Goal: Task Accomplishment & Management: Use online tool/utility

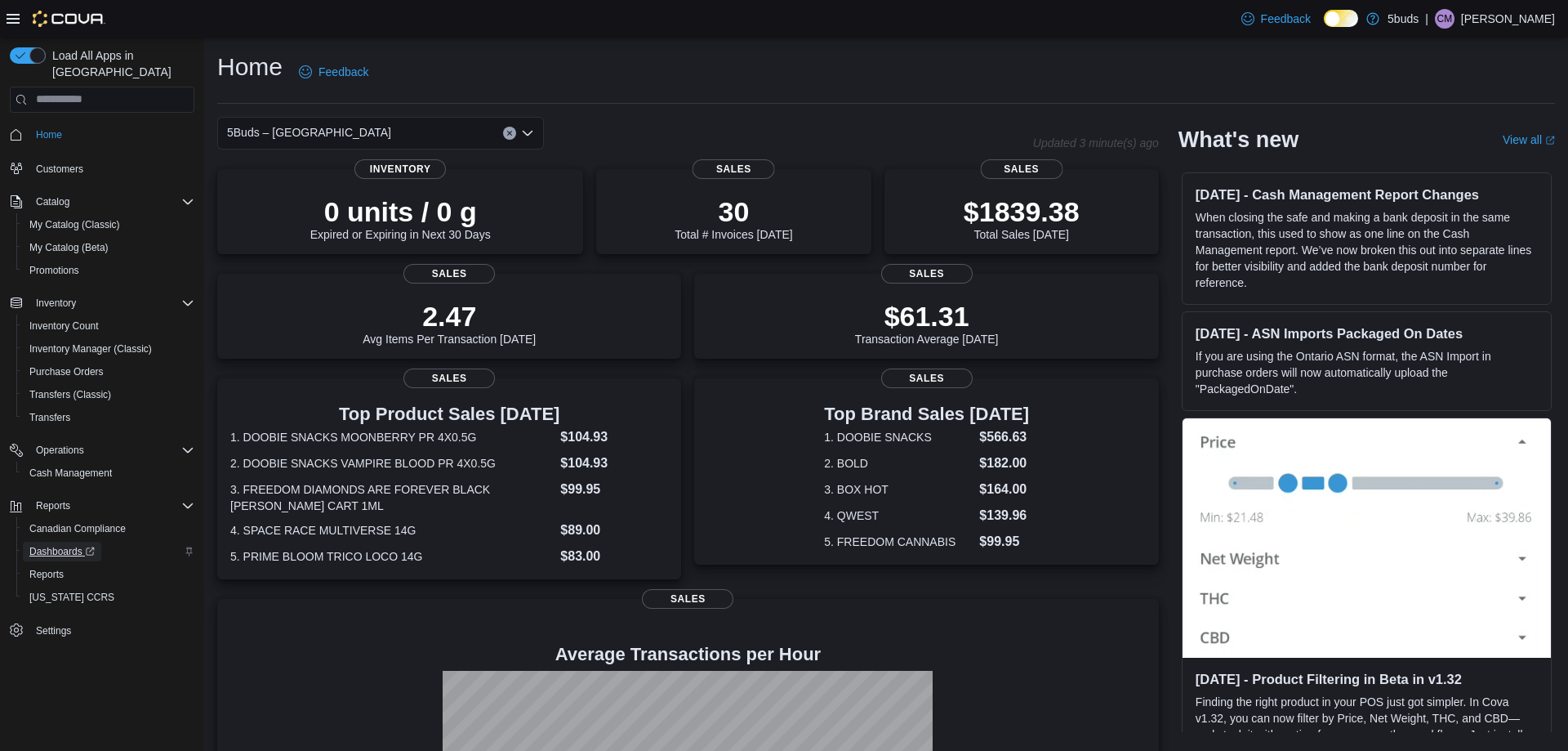
click at [58, 545] on span "Dashboards" at bounding box center [62, 551] width 65 height 13
click at [42, 568] on span "Reports" at bounding box center [46, 575] width 34 height 13
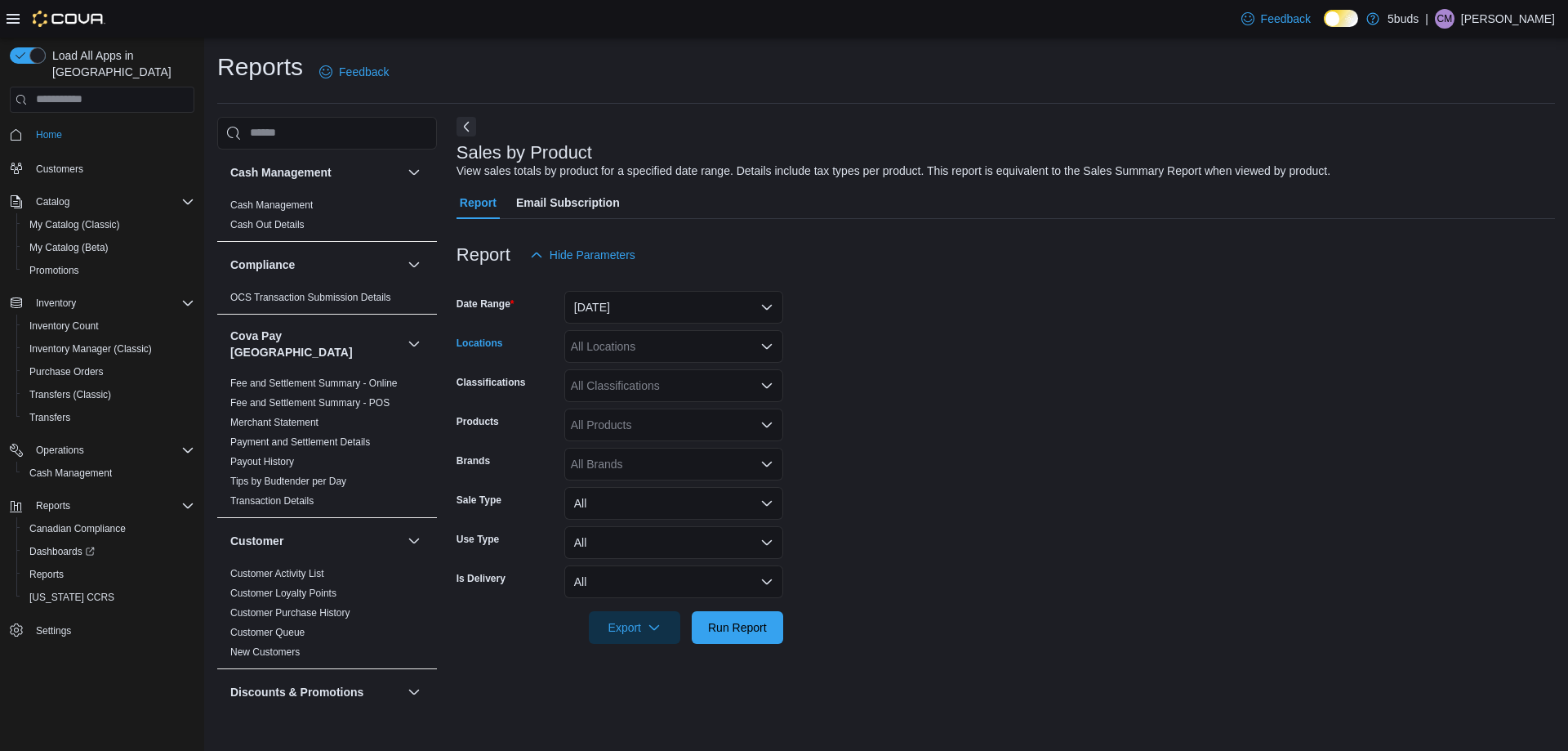
click at [664, 354] on div "All Locations" at bounding box center [674, 346] width 219 height 33
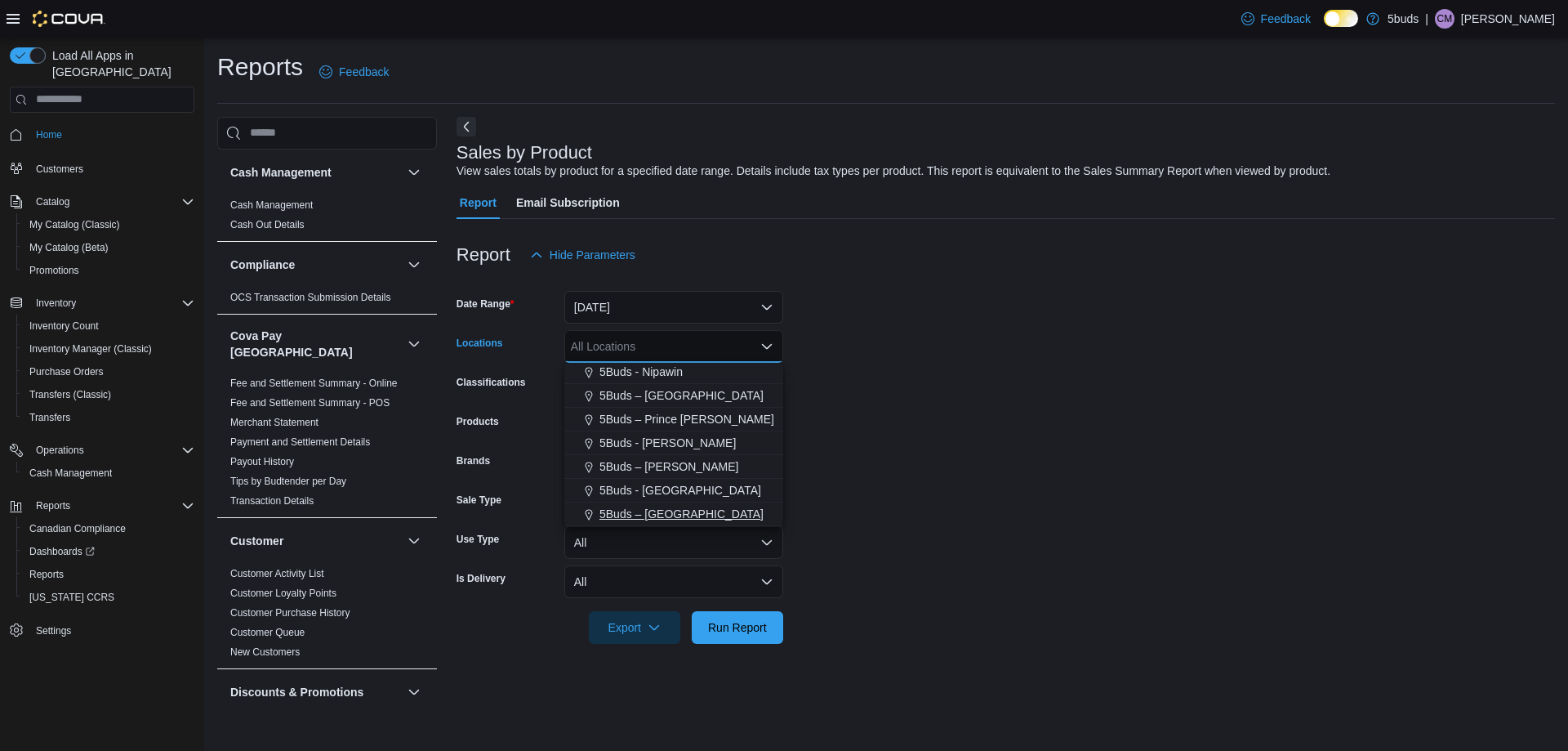
click at [669, 519] on span "5Buds – [GEOGRAPHIC_DATA]" at bounding box center [682, 514] width 164 height 16
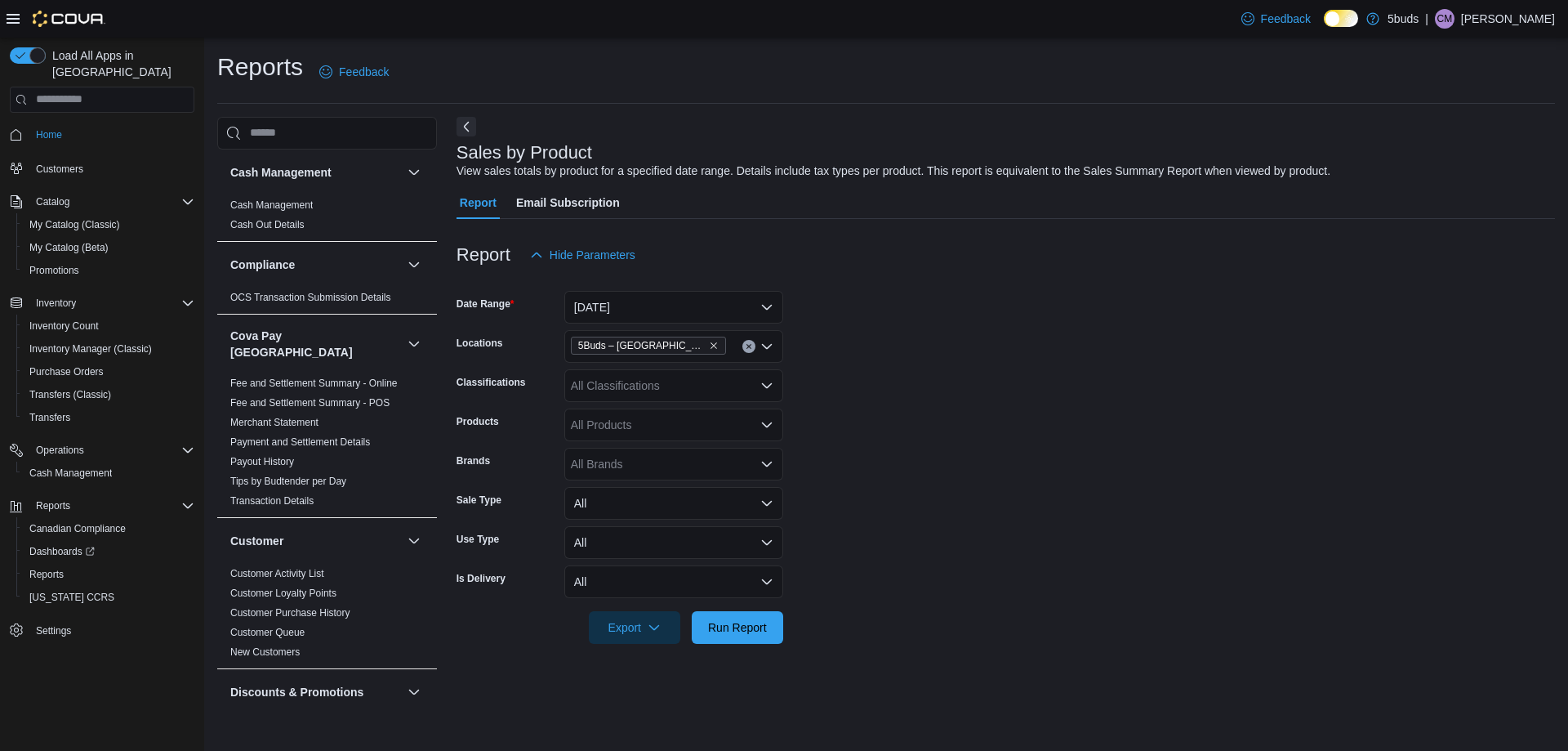
click at [877, 438] on form "Date Range [DATE] Locations 5Buds – [GEOGRAPHIC_DATA] Classifications All Class…" at bounding box center [1006, 457] width 1099 height 373
click at [621, 464] on div "All Brands" at bounding box center [674, 464] width 219 height 33
type input "*****"
click at [628, 485] on span "DOOBIE SNACKS" at bounding box center [674, 491] width 200 height 16
type input "*****"
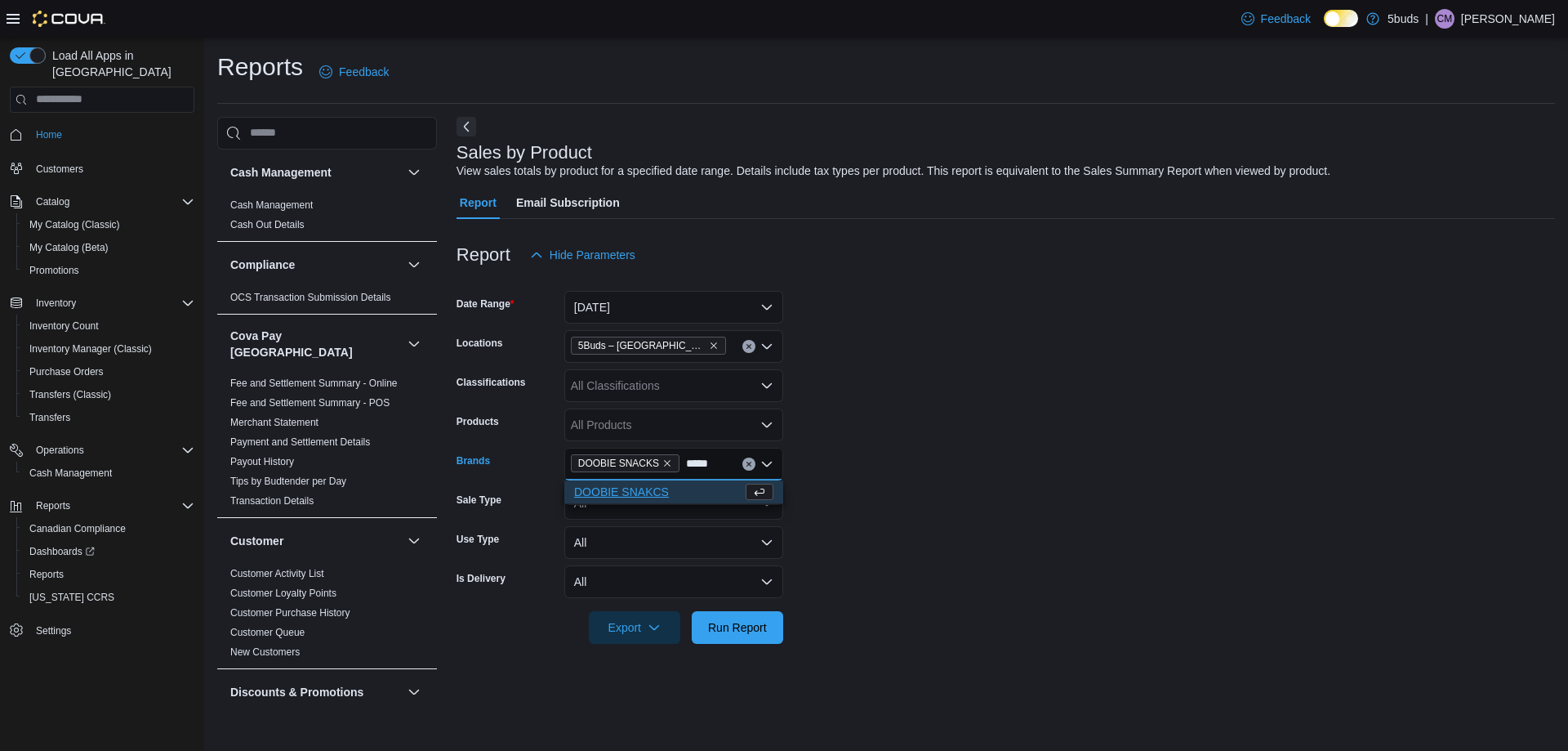
click at [631, 490] on span "DOOBIE SNAKCS" at bounding box center [658, 491] width 169 height 16
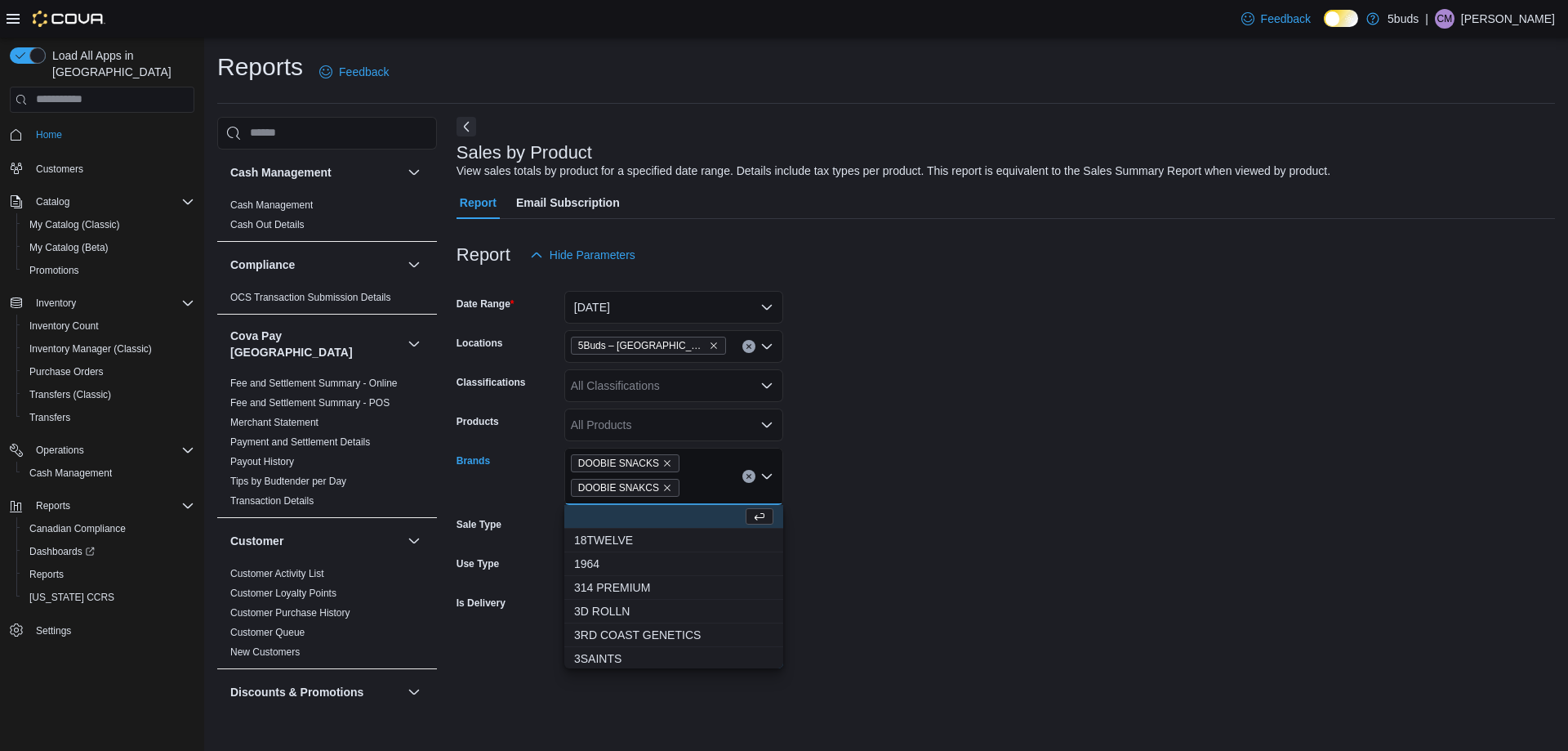
click at [964, 602] on form "Date Range [DATE] Locations 5Buds – [GEOGRAPHIC_DATA] Classifications All Class…" at bounding box center [1006, 469] width 1099 height 397
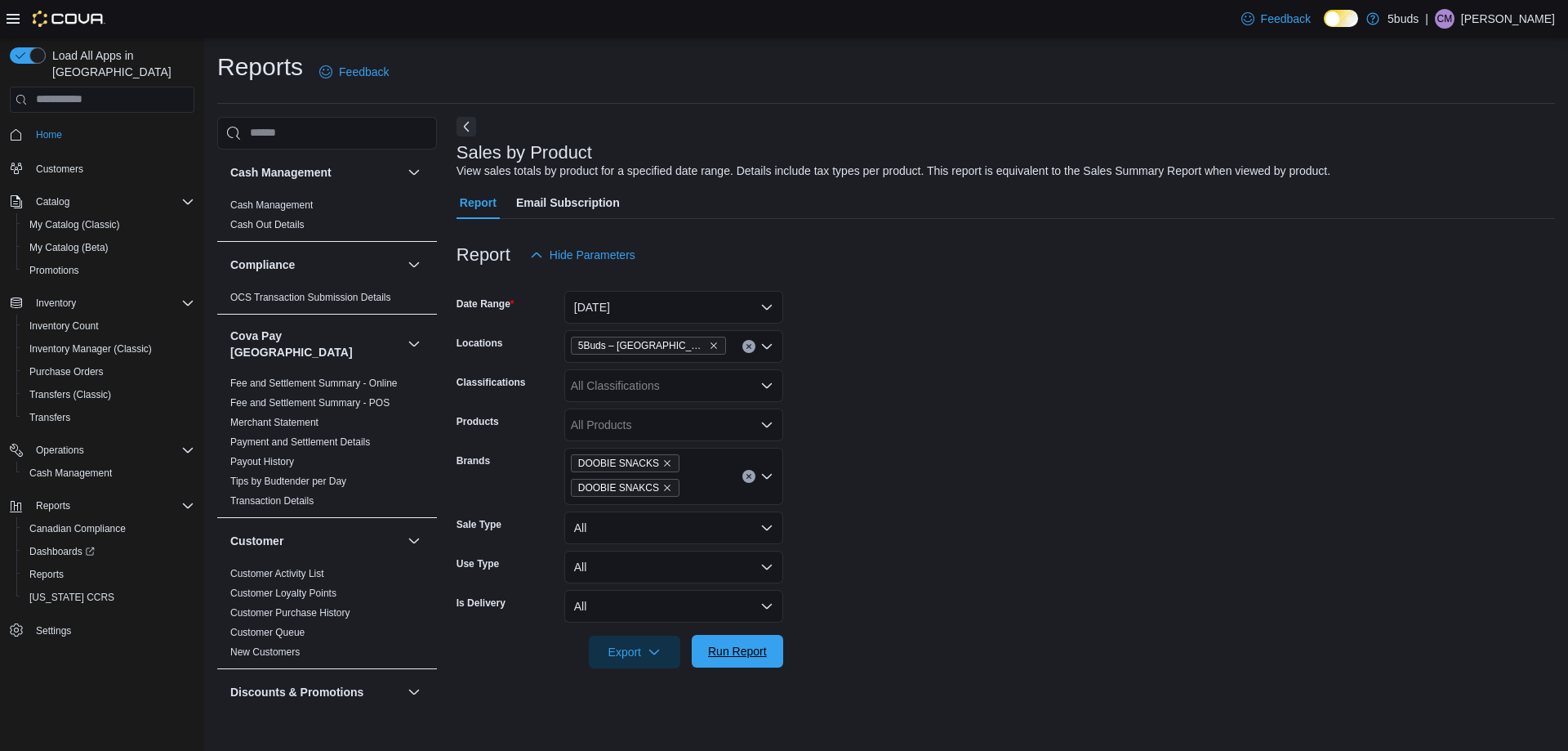
click at [754, 648] on span "Run Report" at bounding box center [737, 650] width 59 height 16
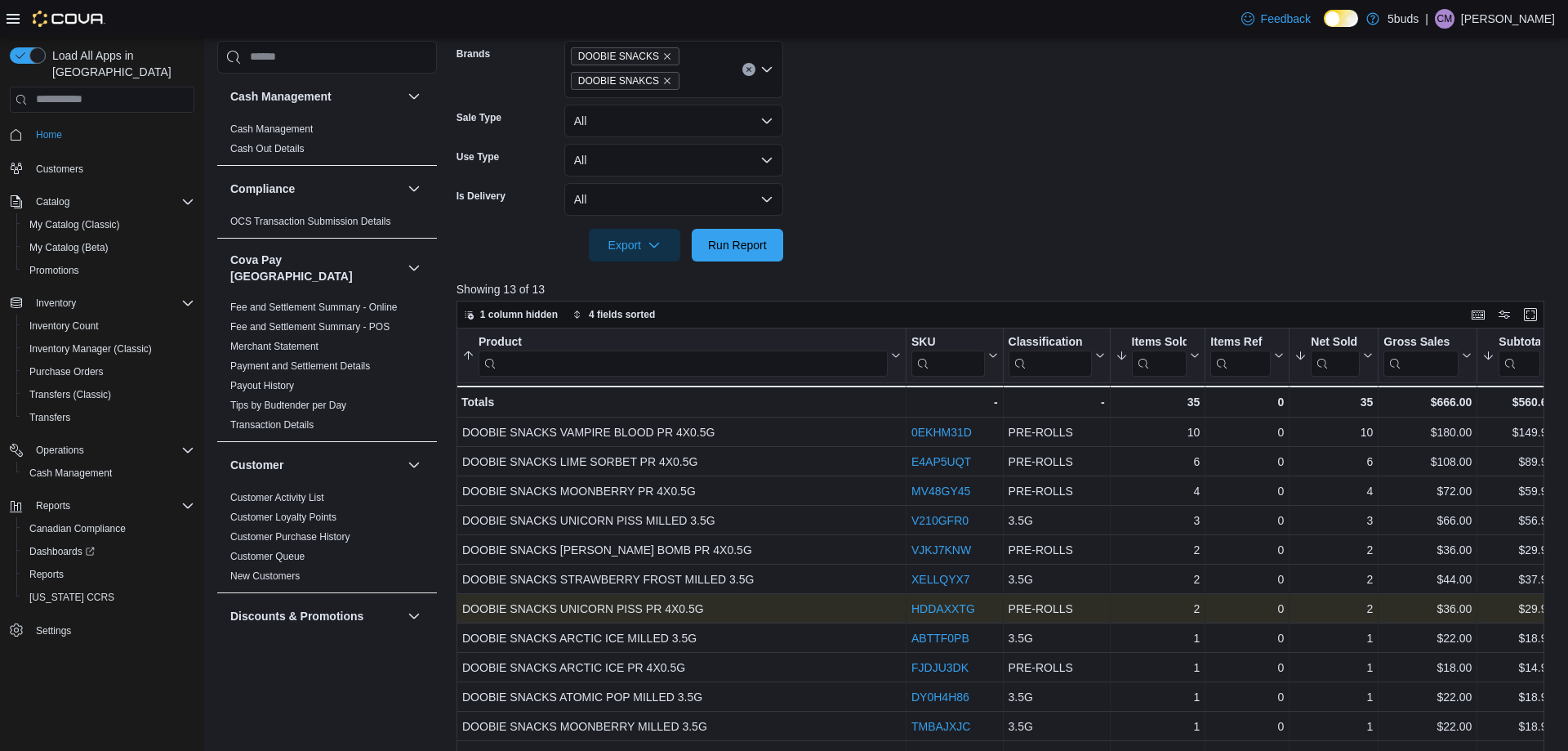
scroll to position [488, 0]
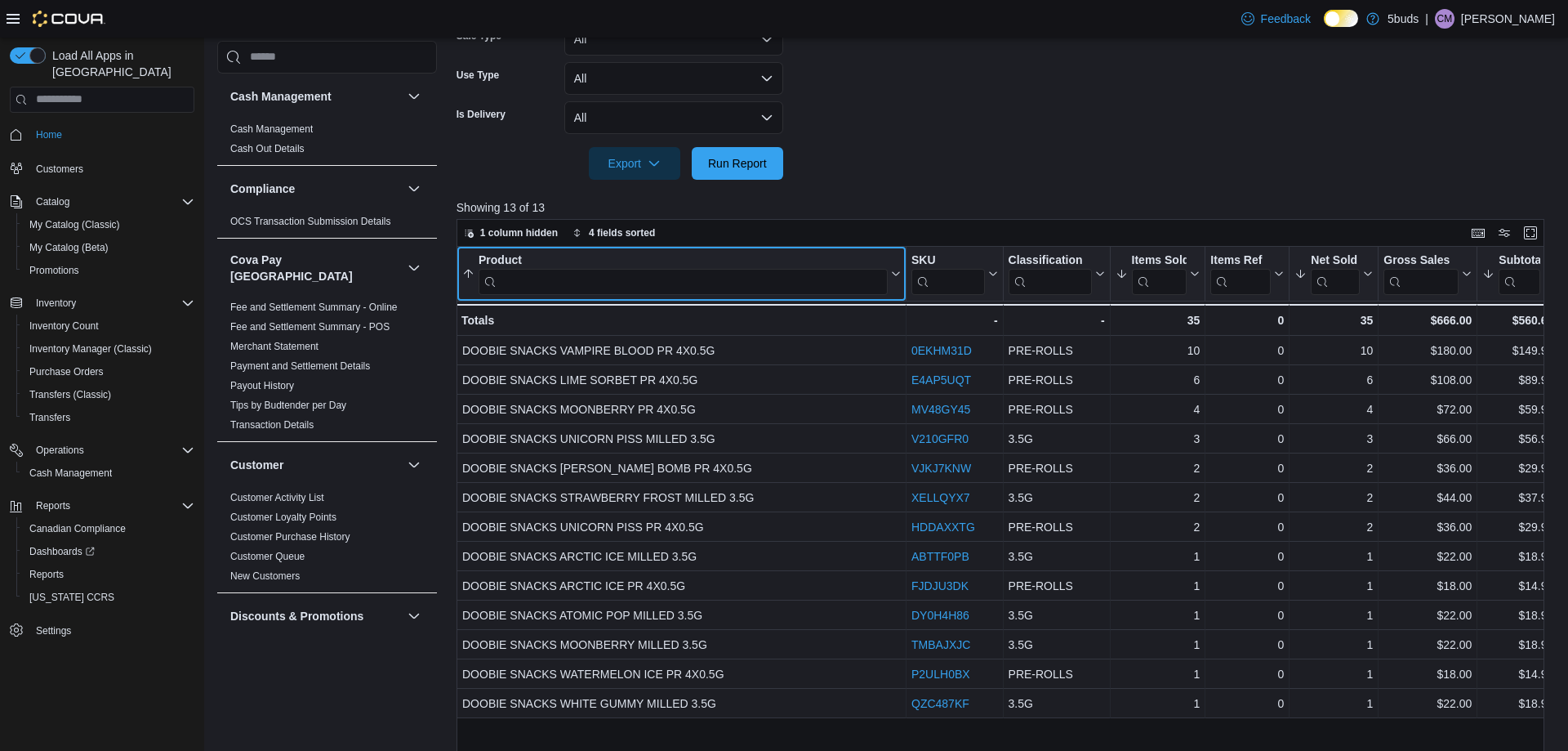
click at [893, 274] on icon at bounding box center [894, 274] width 13 height 10
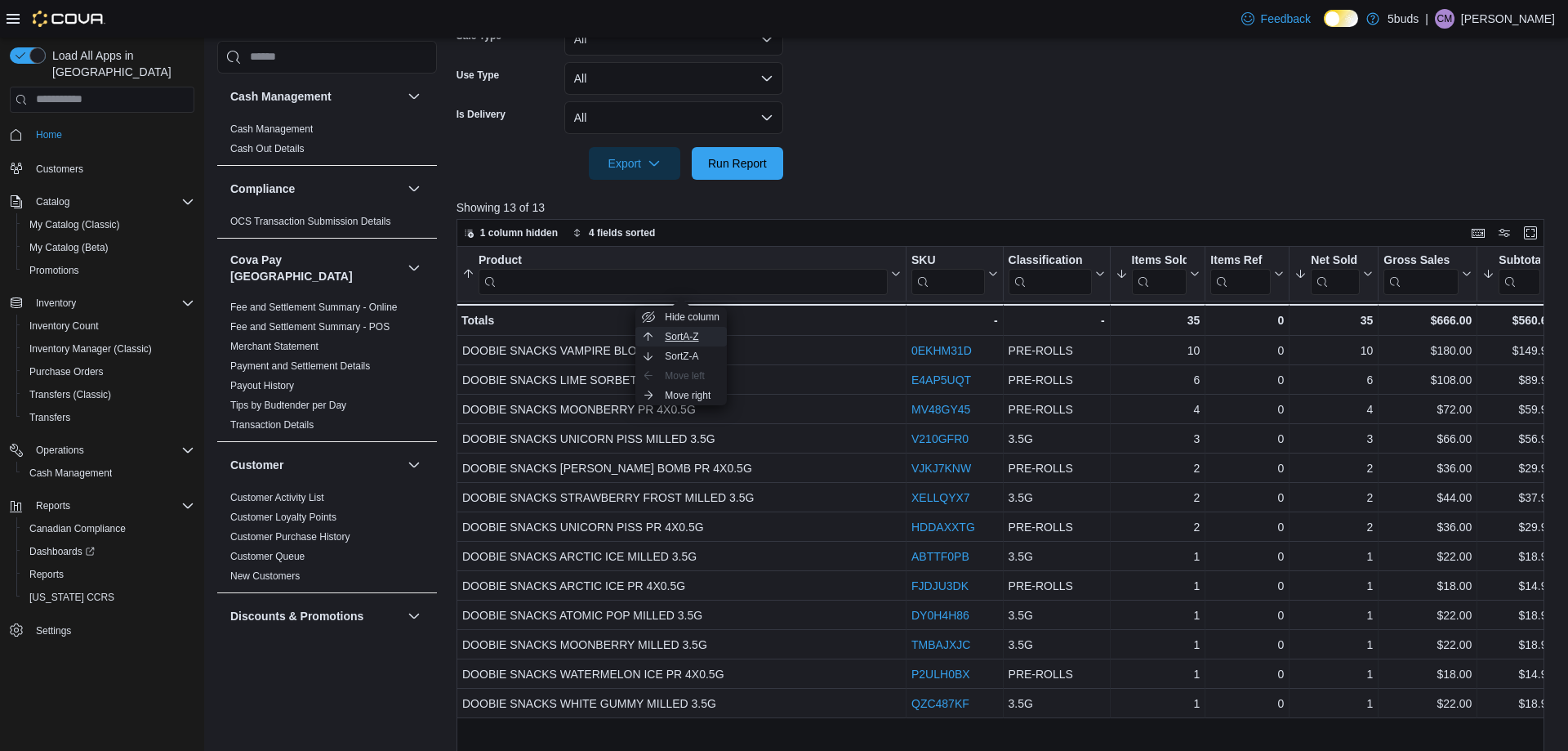
click at [693, 336] on span "Sort A-Z" at bounding box center [682, 336] width 34 height 13
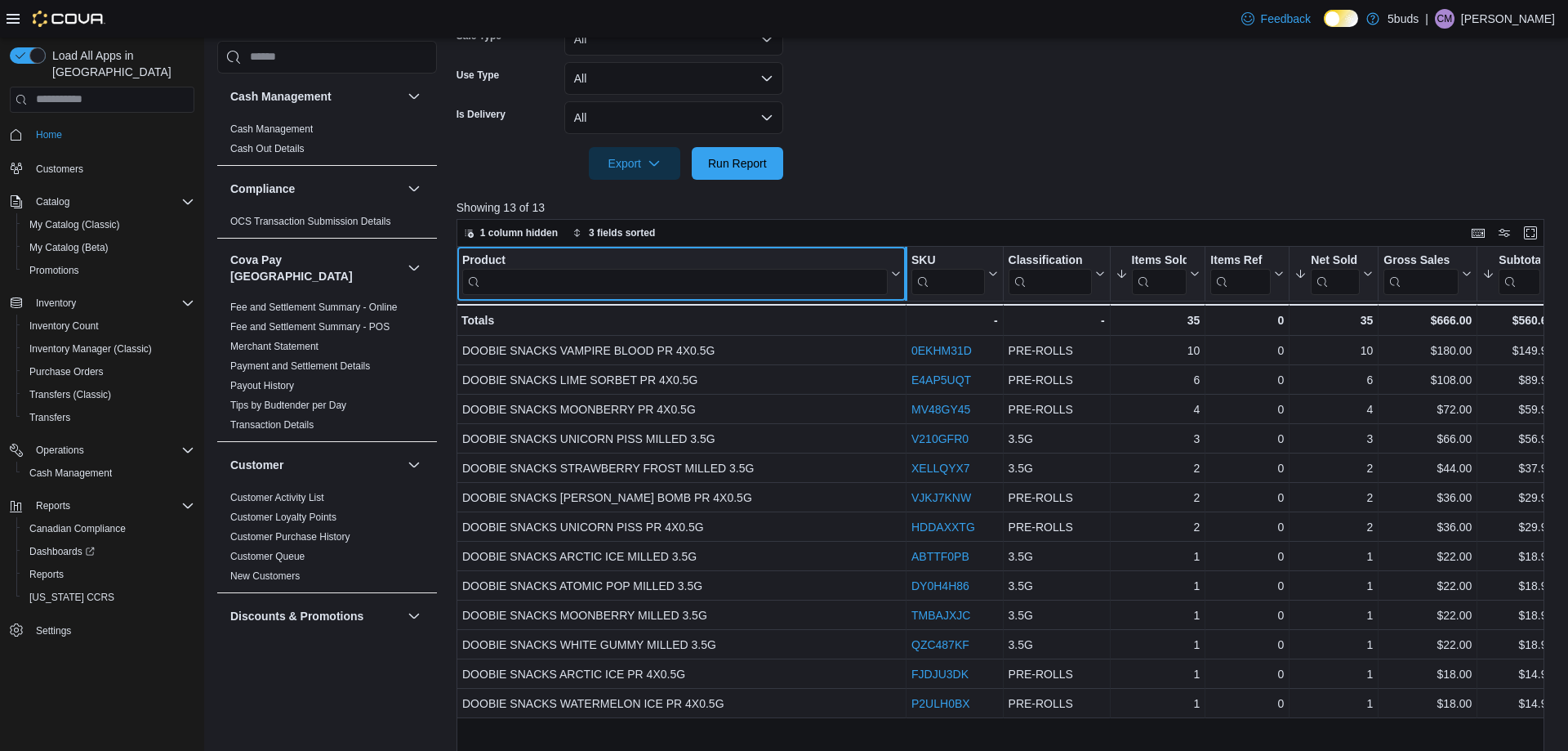
click at [900, 277] on div at bounding box center [906, 274] width 13 height 54
click at [897, 277] on icon at bounding box center [894, 274] width 13 height 10
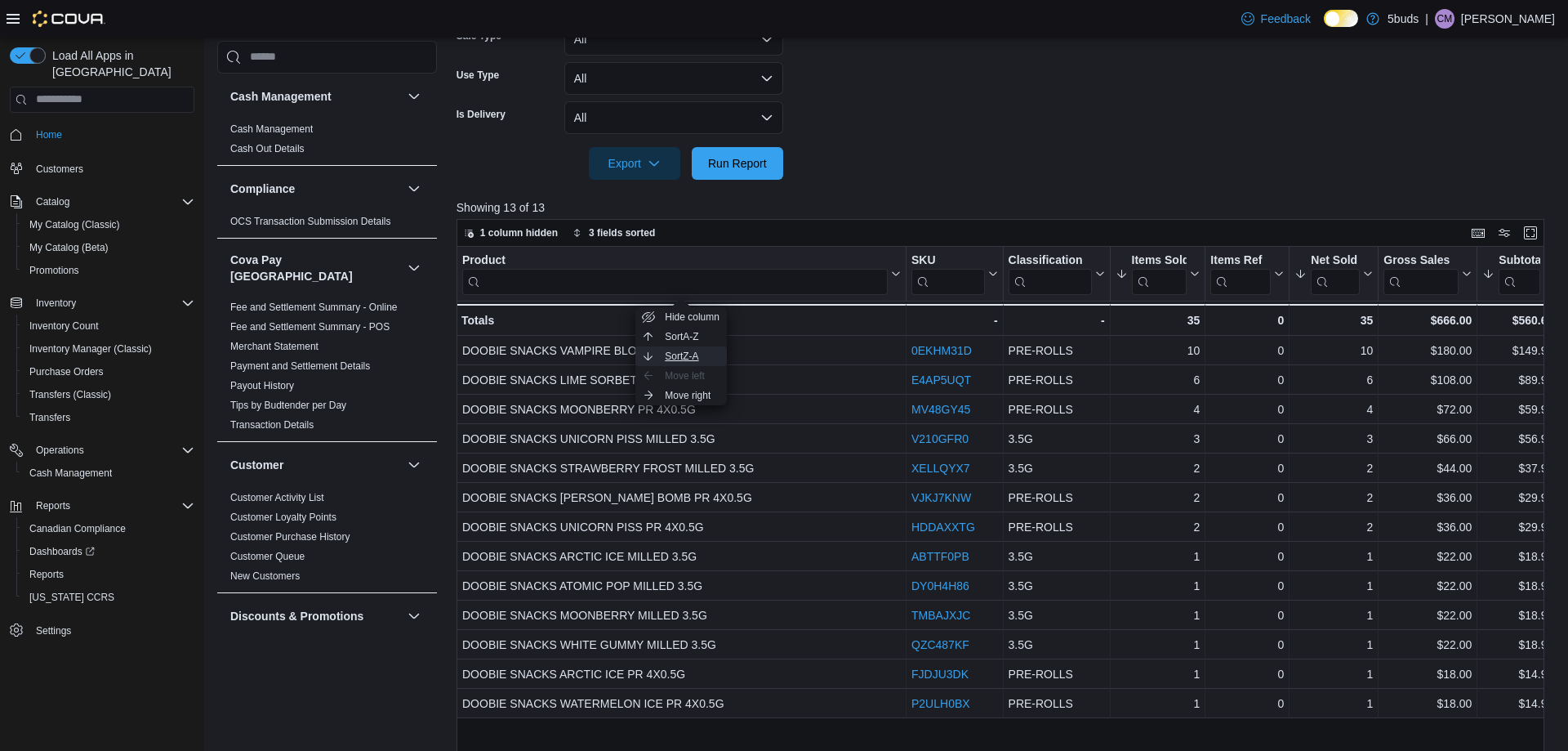
click at [686, 352] on span "Sort Z-A" at bounding box center [682, 357] width 34 height 13
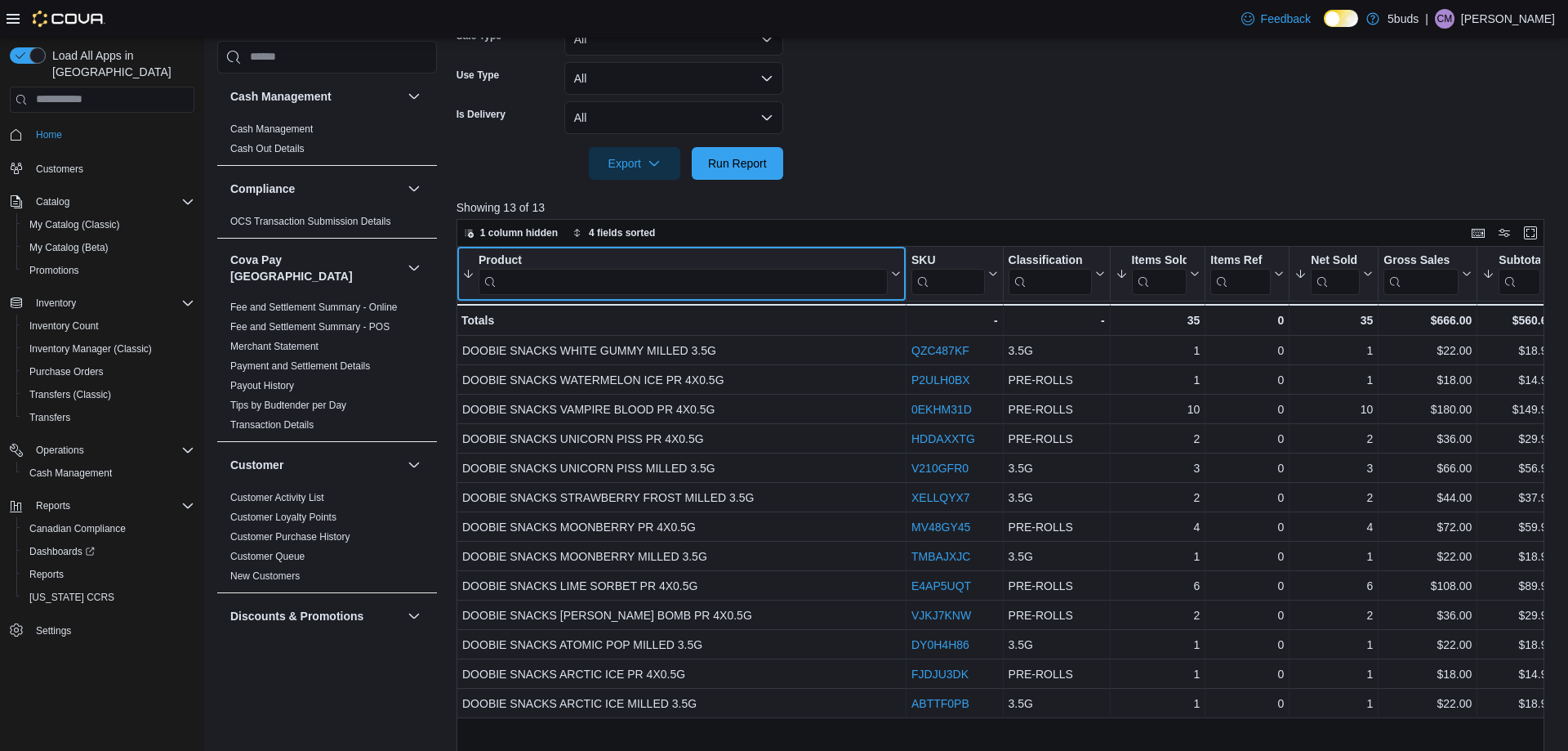
click at [896, 280] on button "Product" at bounding box center [681, 274] width 439 height 42
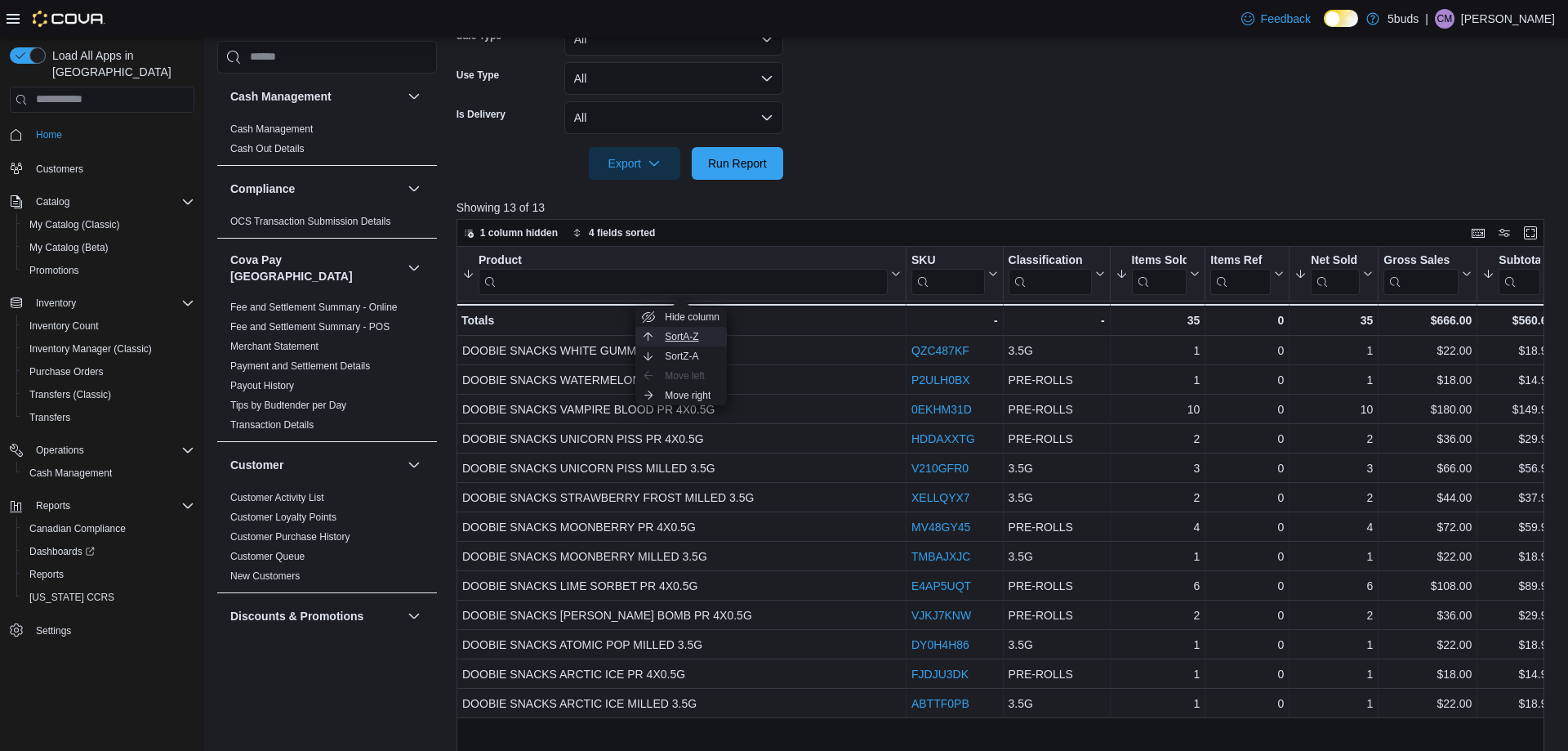
click at [678, 336] on span "Sort A-Z" at bounding box center [682, 336] width 34 height 13
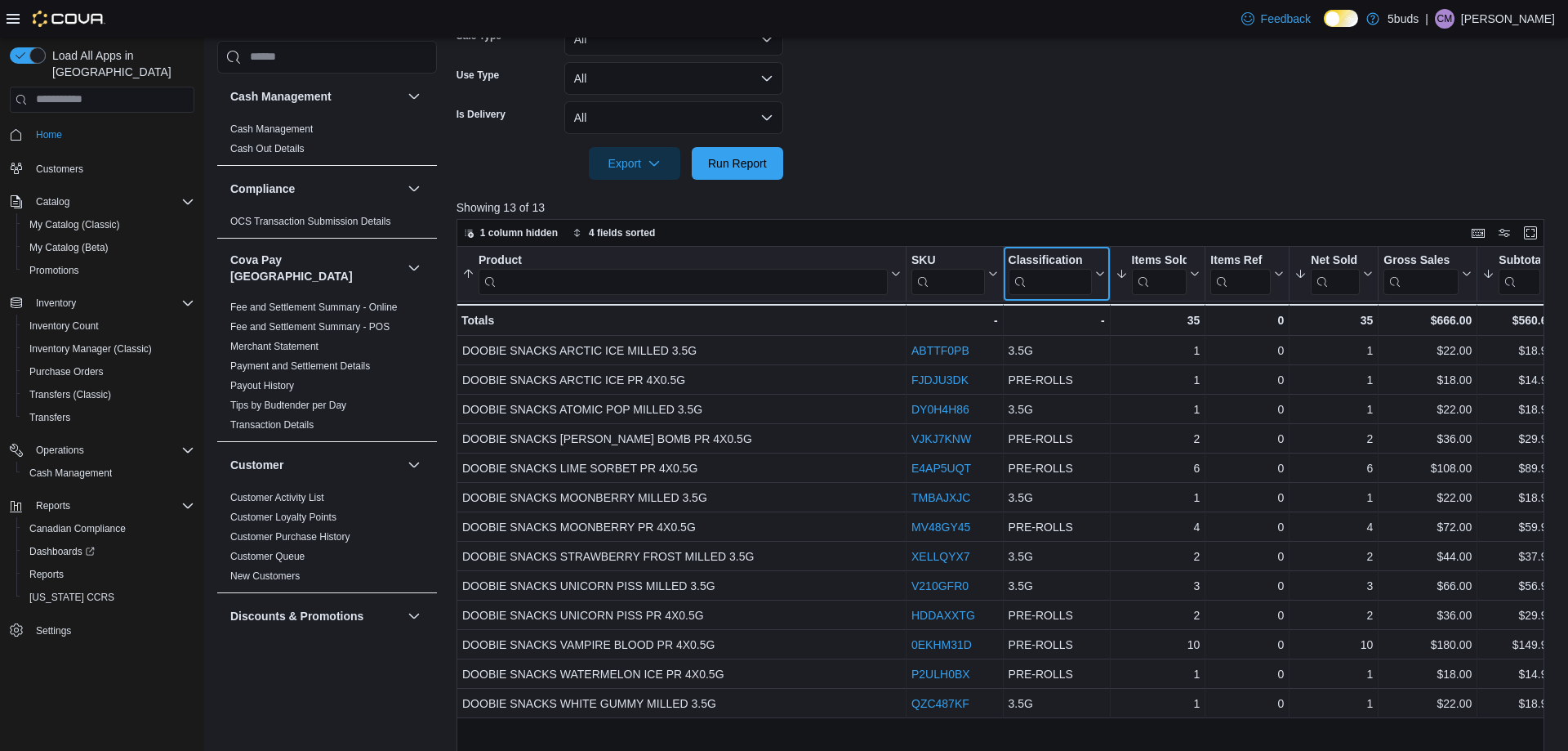
click at [1100, 273] on icon at bounding box center [1098, 274] width 13 height 10
click at [1065, 336] on span "Sort A-Z" at bounding box center [1056, 336] width 34 height 13
